Goal: Task Accomplishment & Management: Manage account settings

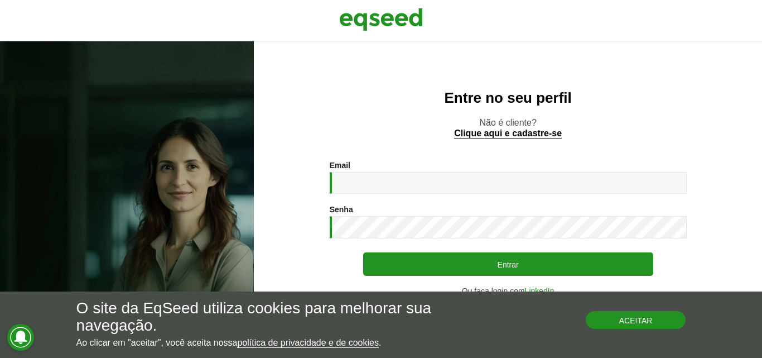
click at [618, 320] on button "Aceitar" at bounding box center [636, 320] width 100 height 18
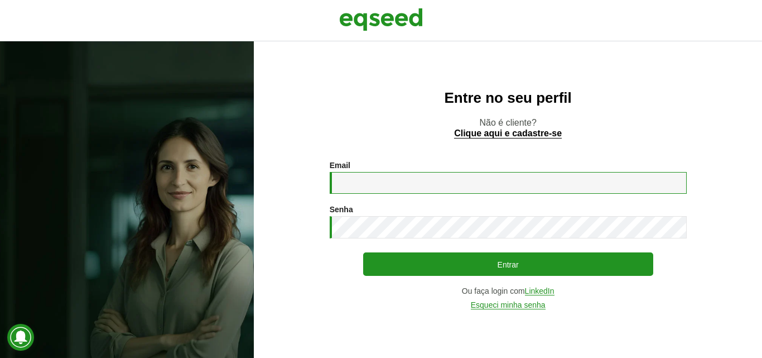
click at [409, 184] on input "Email *" at bounding box center [508, 183] width 357 height 22
type input "**********"
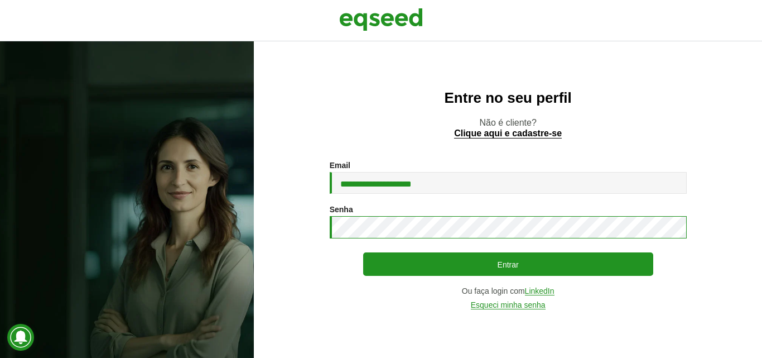
click at [363, 252] on button "Entrar" at bounding box center [508, 263] width 290 height 23
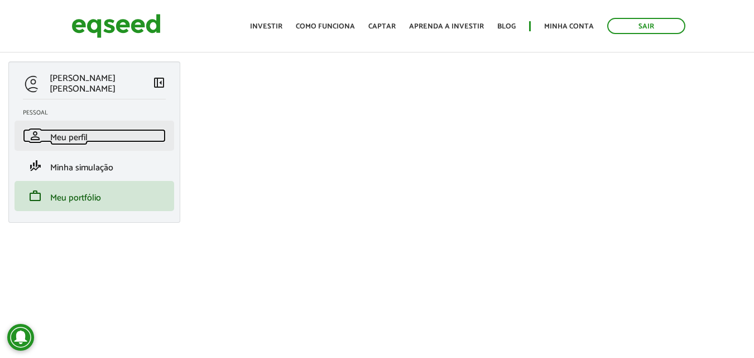
click at [66, 137] on span "Meu perfil" at bounding box center [68, 137] width 37 height 15
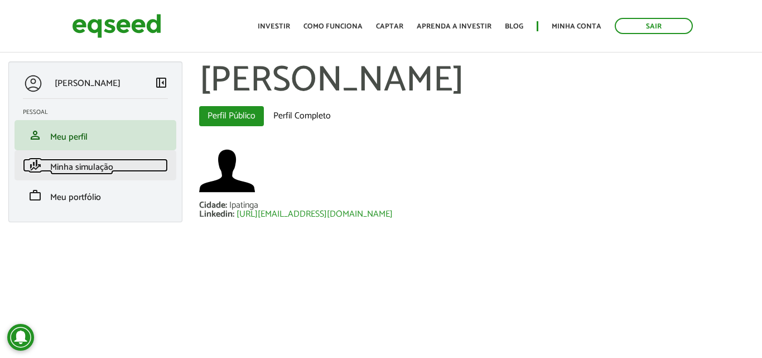
click at [81, 168] on span "Minha simulação" at bounding box center [81, 167] width 63 height 15
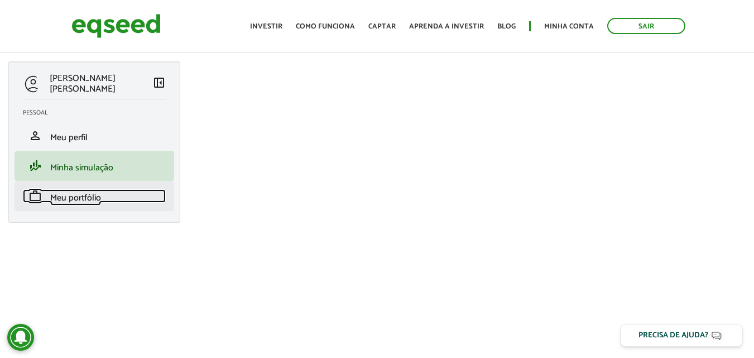
click at [84, 196] on span "Meu portfólio" at bounding box center [75, 197] width 51 height 15
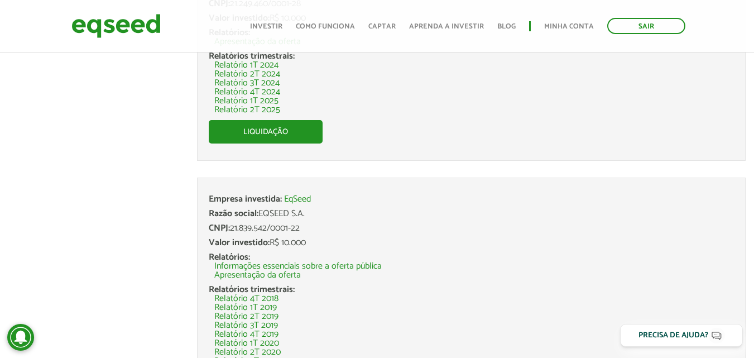
scroll to position [552, 0]
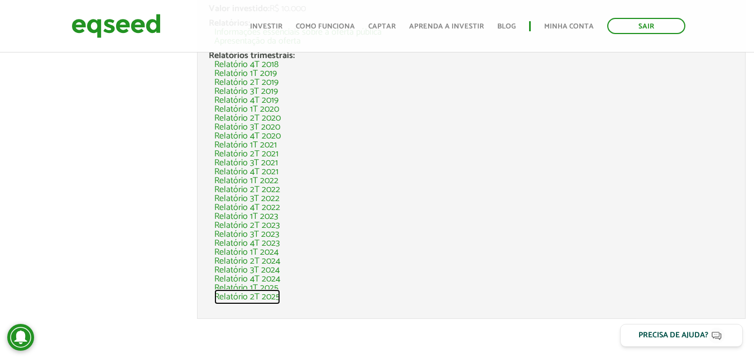
click at [269, 297] on link "Relatório 2T 2025" at bounding box center [247, 296] width 66 height 9
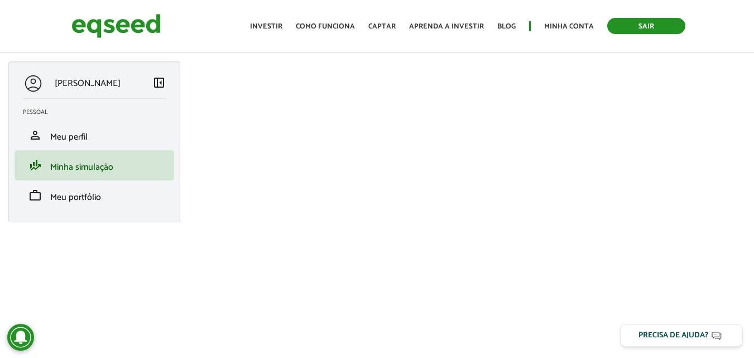
click at [667, 28] on link "Sair" at bounding box center [646, 26] width 78 height 16
